Goal: Task Accomplishment & Management: Manage account settings

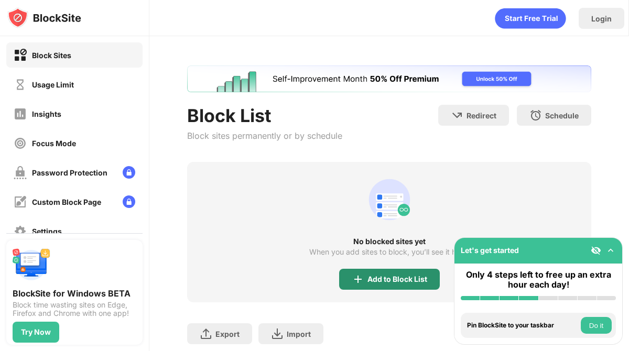
click at [379, 271] on div "Add to Block List" at bounding box center [389, 279] width 101 height 21
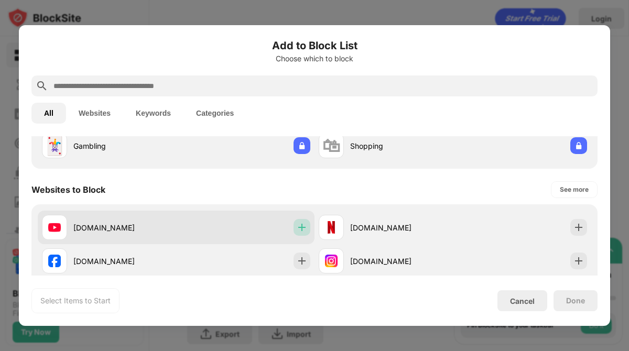
click at [304, 232] on img at bounding box center [302, 227] width 10 height 10
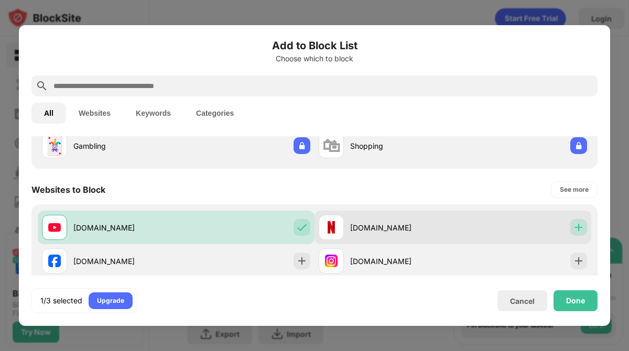
click at [583, 228] on img at bounding box center [579, 227] width 10 height 10
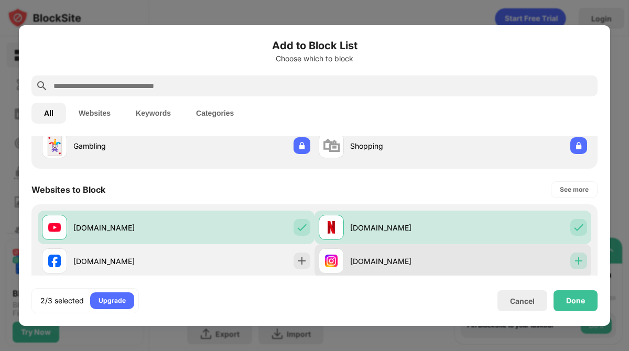
click at [583, 254] on div at bounding box center [579, 261] width 17 height 17
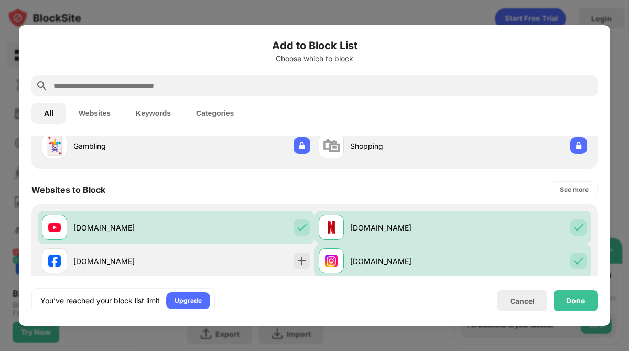
click at [572, 308] on div "Done" at bounding box center [576, 301] width 44 height 21
